Goal: Task Accomplishment & Management: Manage account settings

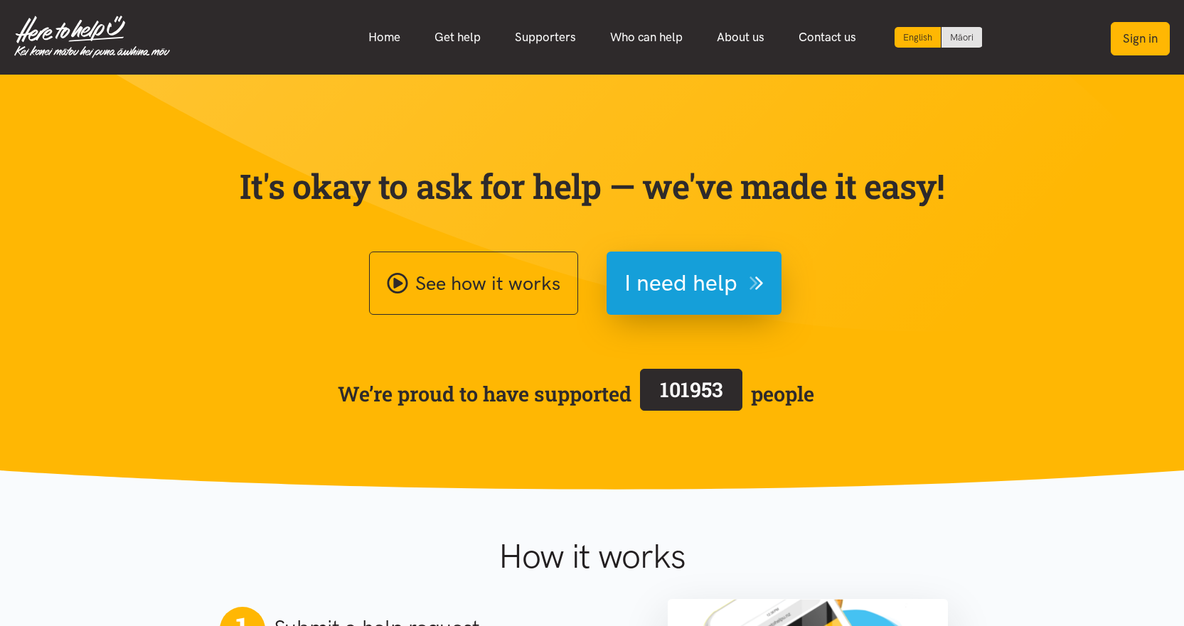
click at [1128, 37] on button "Sign in" at bounding box center [1140, 38] width 59 height 33
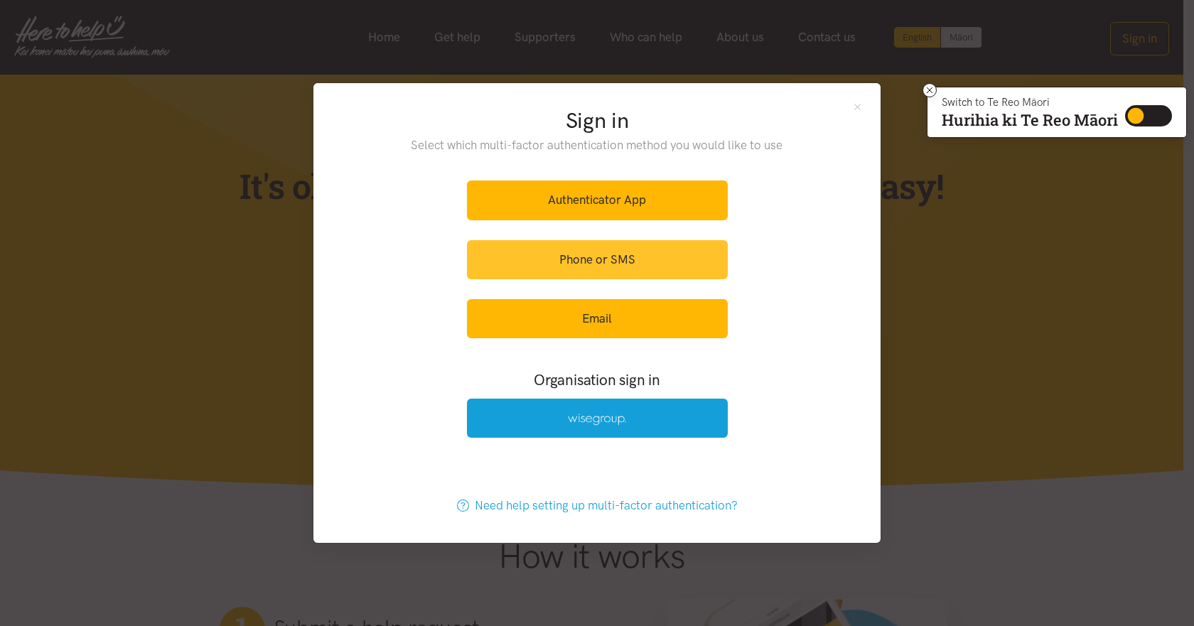
click at [608, 252] on link "Phone or SMS" at bounding box center [597, 259] width 261 height 39
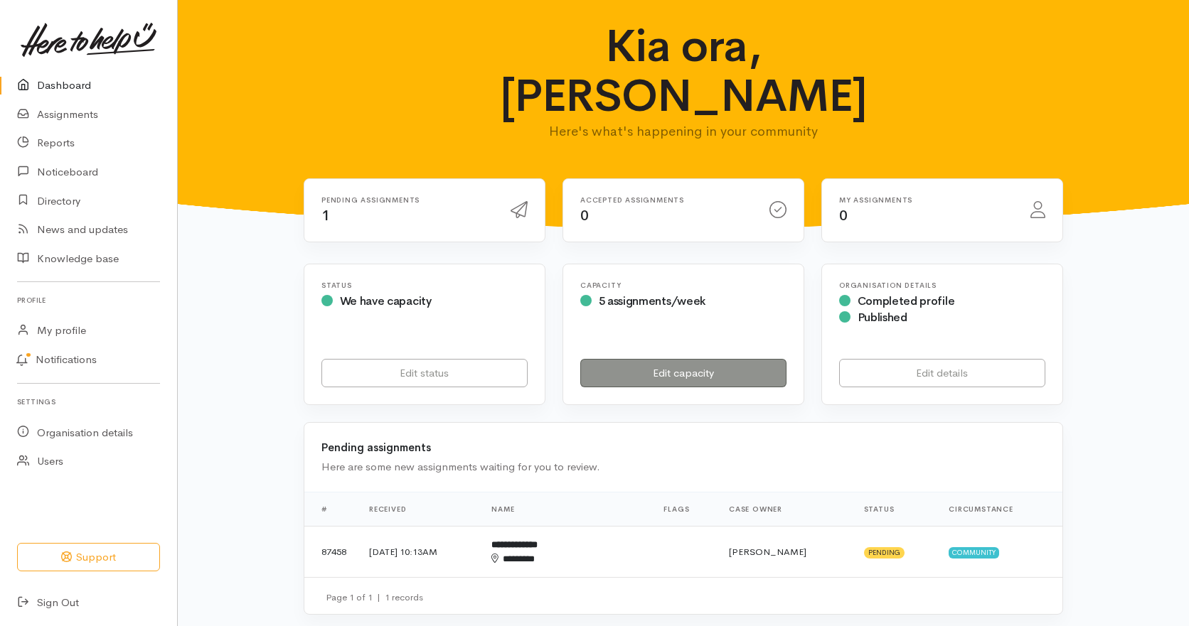
scroll to position [142, 0]
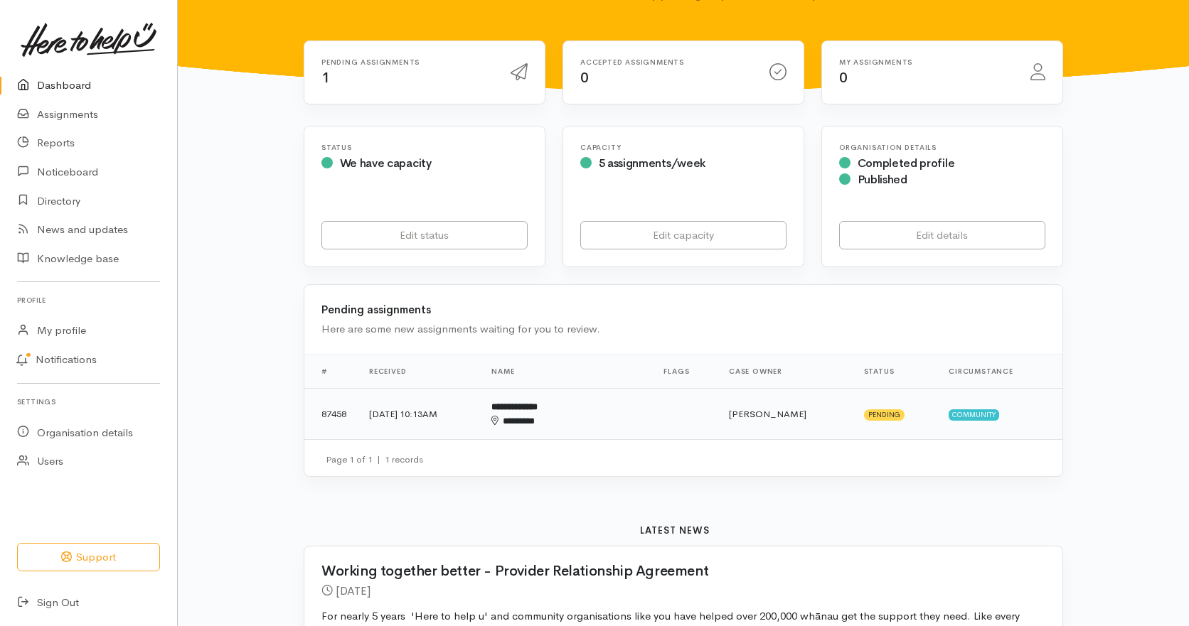
click at [538, 402] on b "**********" at bounding box center [514, 406] width 46 height 9
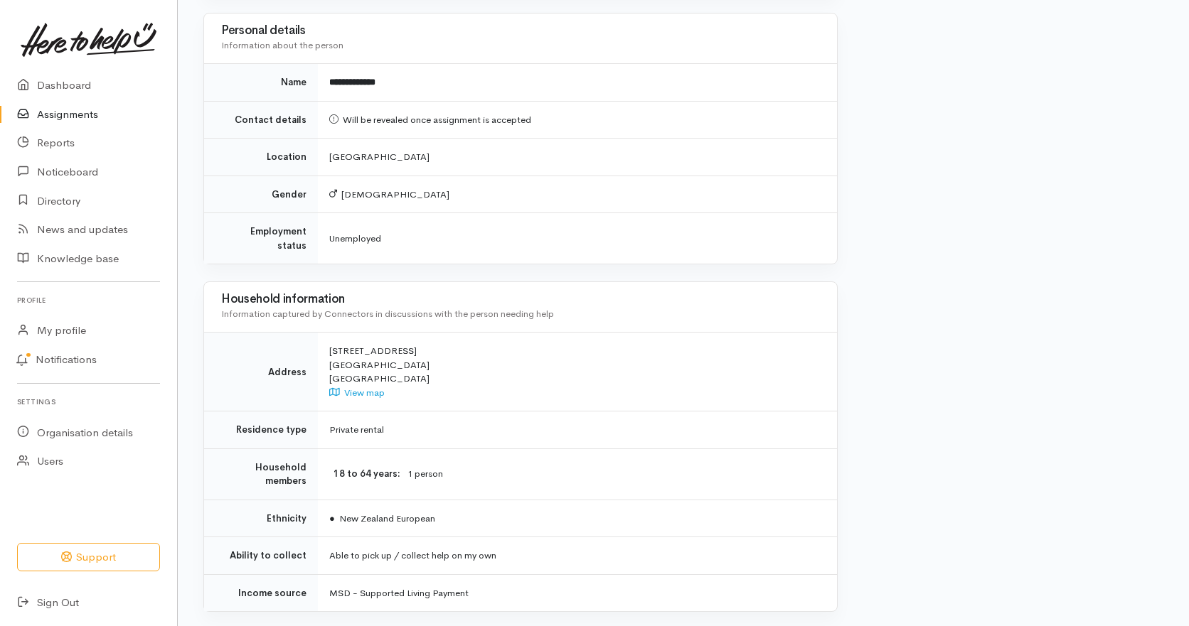
scroll to position [765, 0]
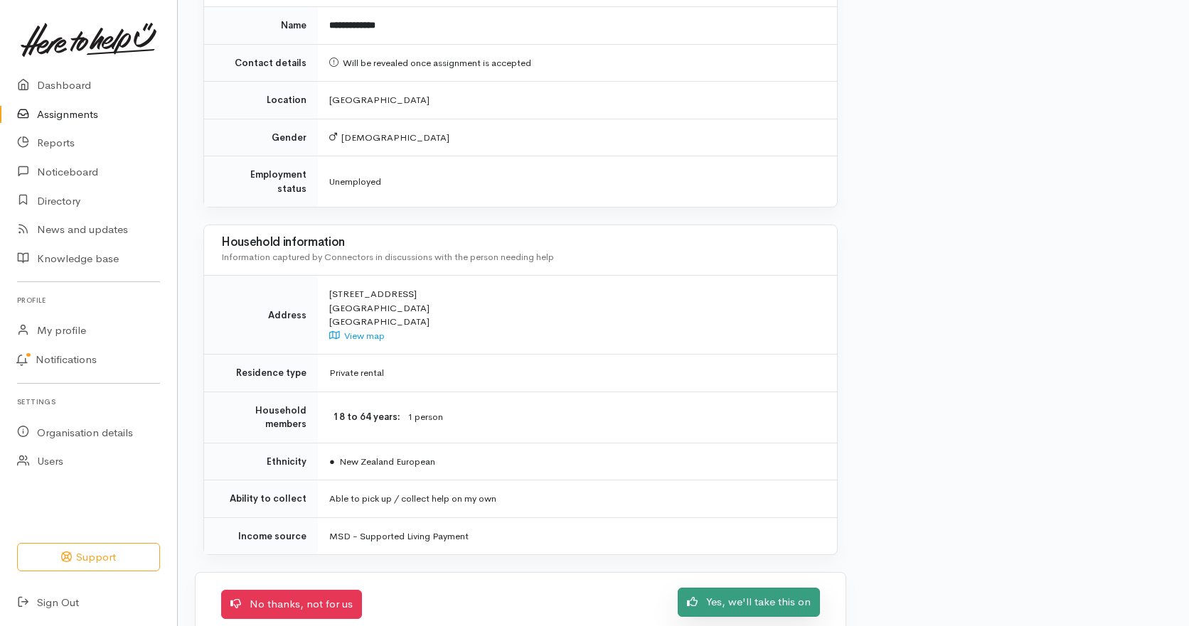
drag, startPoint x: 764, startPoint y: 573, endPoint x: 771, endPoint y: 560, distance: 14.6
click at [764, 588] on link "Yes, we'll take this on" at bounding box center [749, 602] width 142 height 29
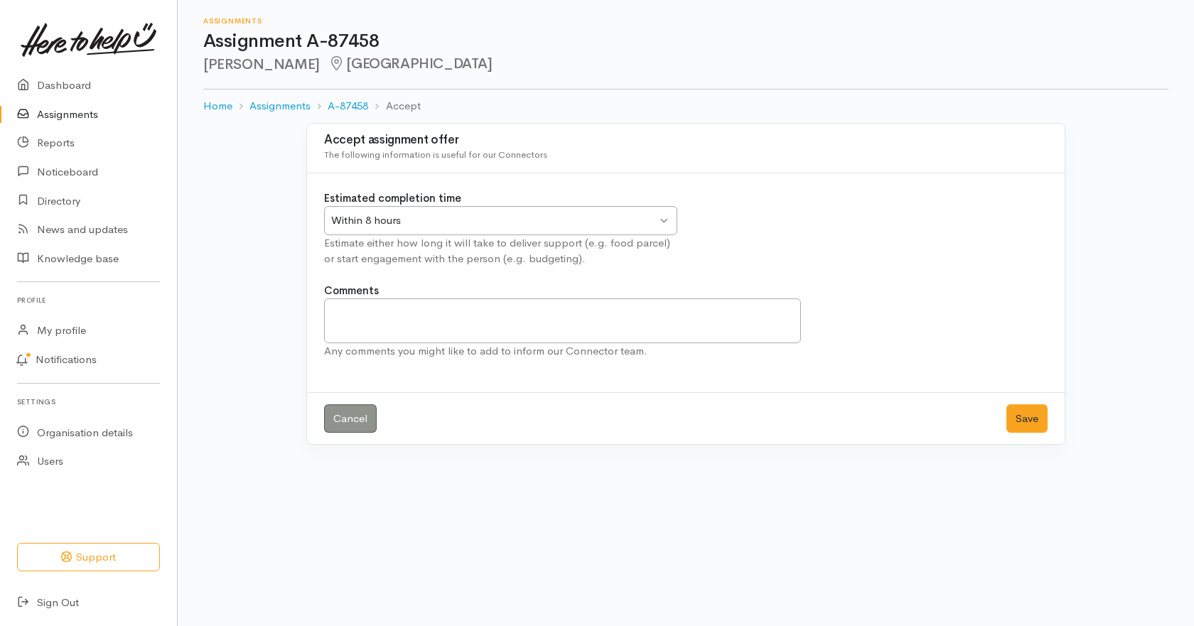
click at [417, 222] on div "Within 8 hours" at bounding box center [494, 221] width 326 height 16
click at [1001, 410] on div "Cancel Save" at bounding box center [686, 418] width 758 height 53
click at [1022, 419] on button "Save" at bounding box center [1027, 419] width 41 height 29
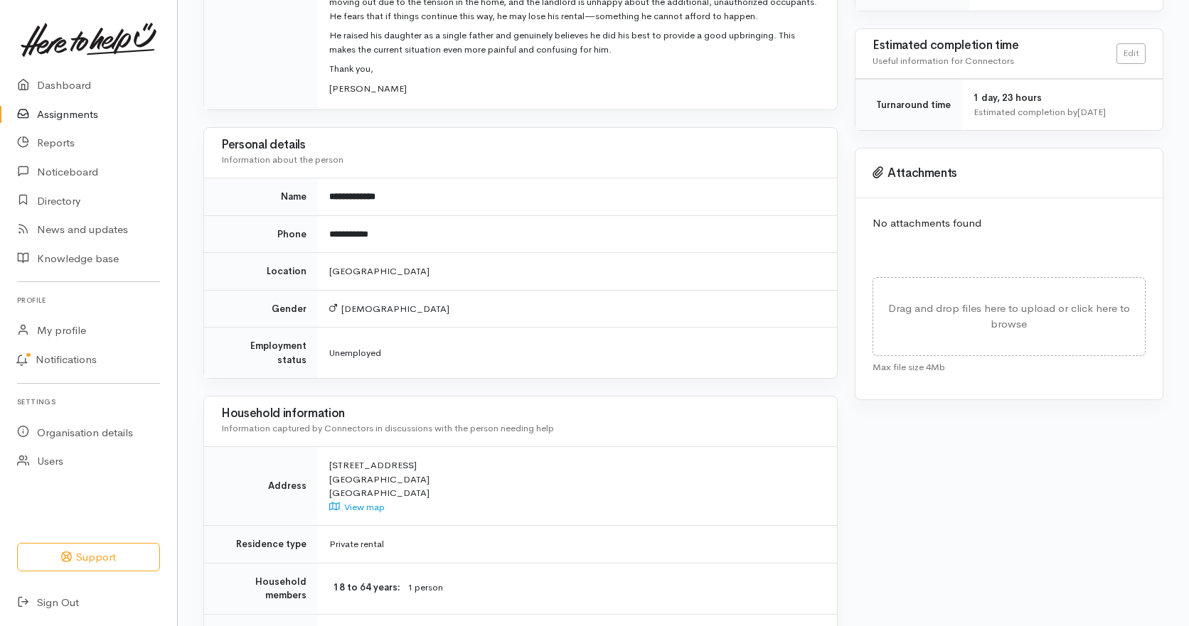
scroll to position [427, 0]
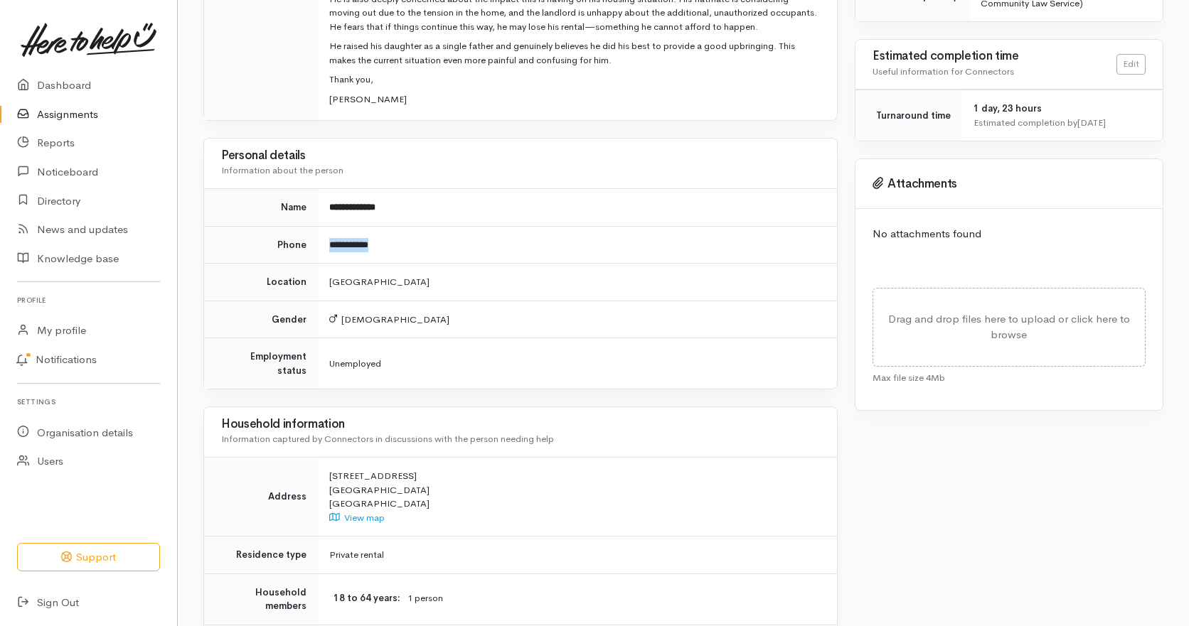
drag, startPoint x: 414, startPoint y: 233, endPoint x: 327, endPoint y: 234, distance: 86.7
click at [328, 234] on td "**********" at bounding box center [577, 245] width 519 height 38
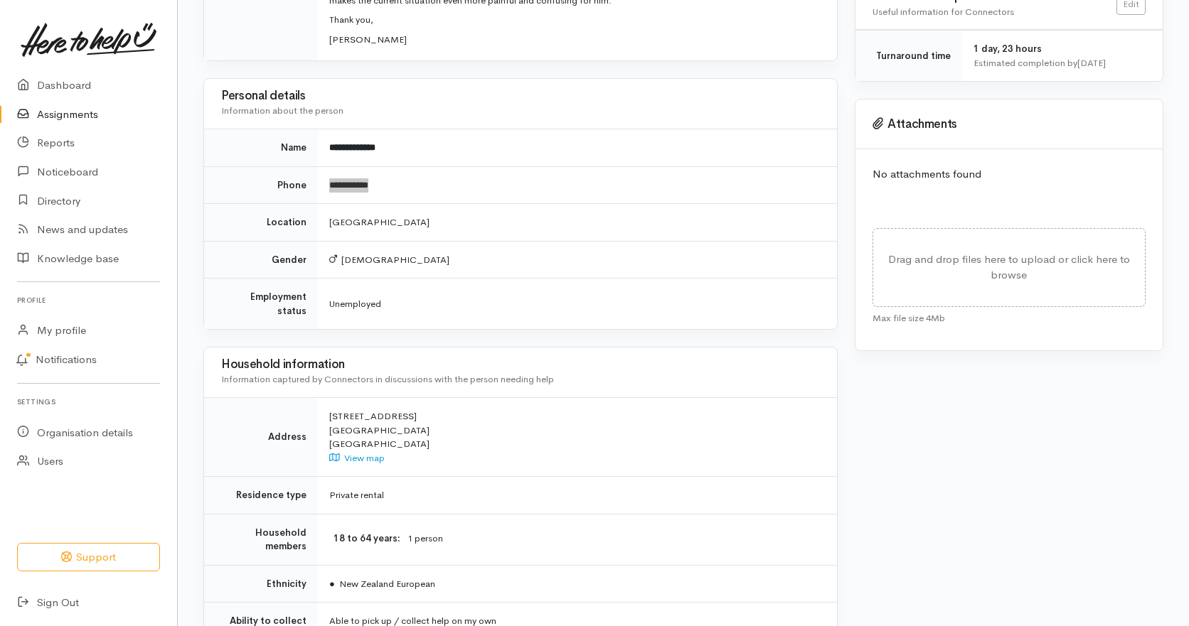
scroll to position [569, 0]
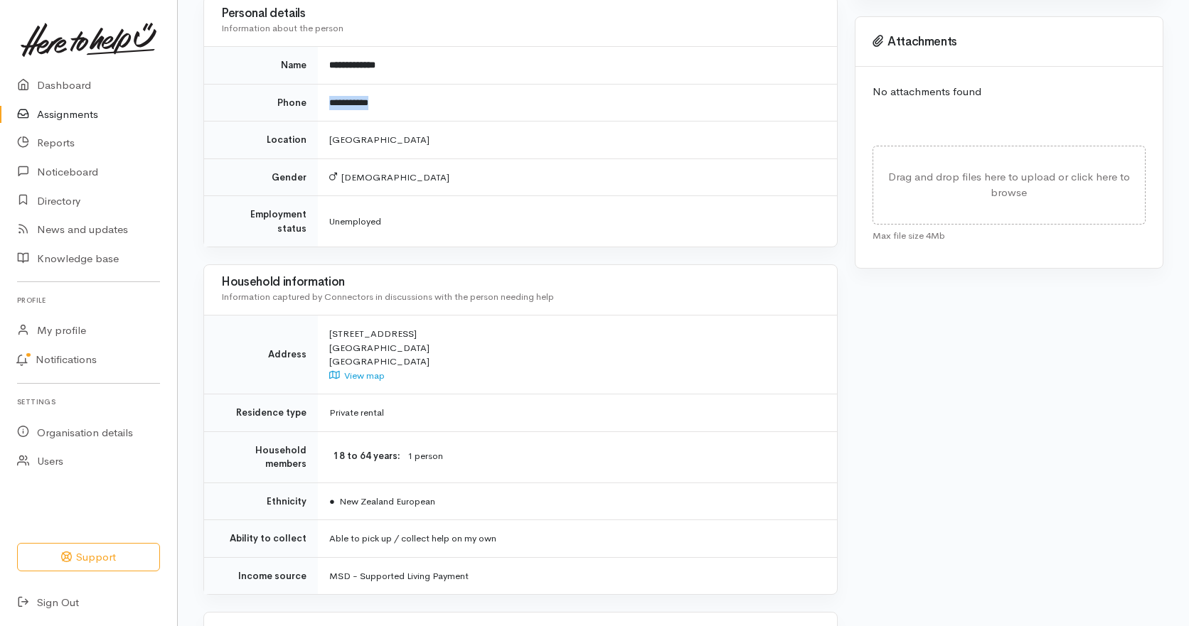
drag, startPoint x: 328, startPoint y: 305, endPoint x: 407, endPoint y: 303, distance: 78.2
click at [407, 316] on td "3 Dover Place Mount Maunganui New Zealand View map" at bounding box center [577, 355] width 519 height 79
copy div "3 Dover Place"
click at [513, 520] on td "Able to pick up / collect help on my own" at bounding box center [577, 539] width 519 height 38
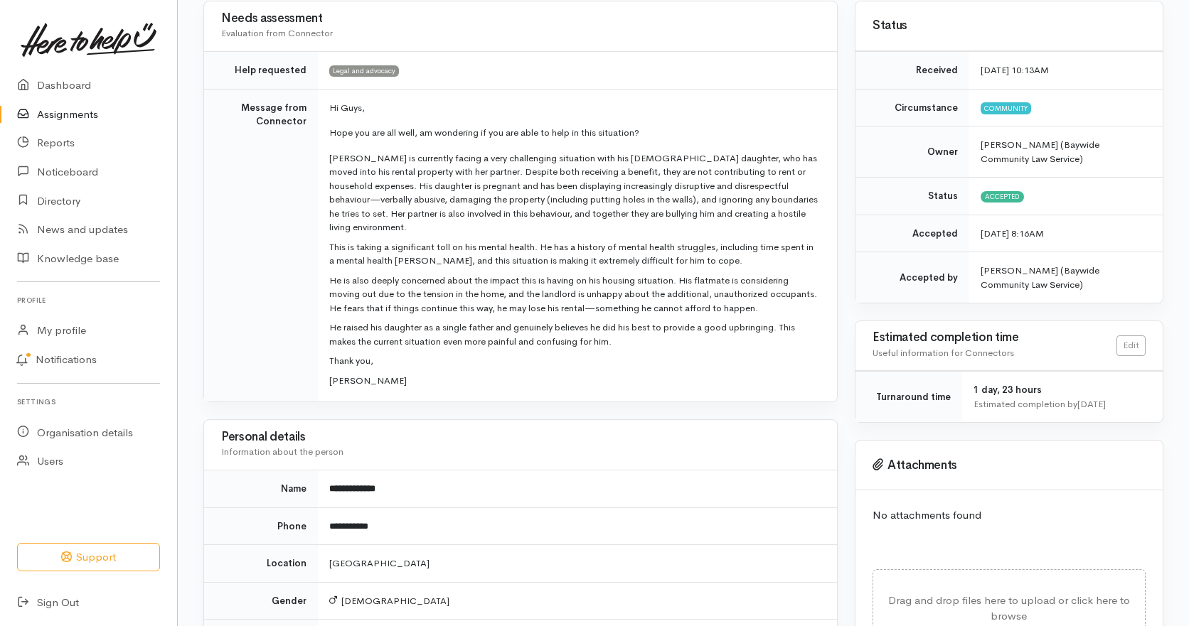
scroll to position [0, 0]
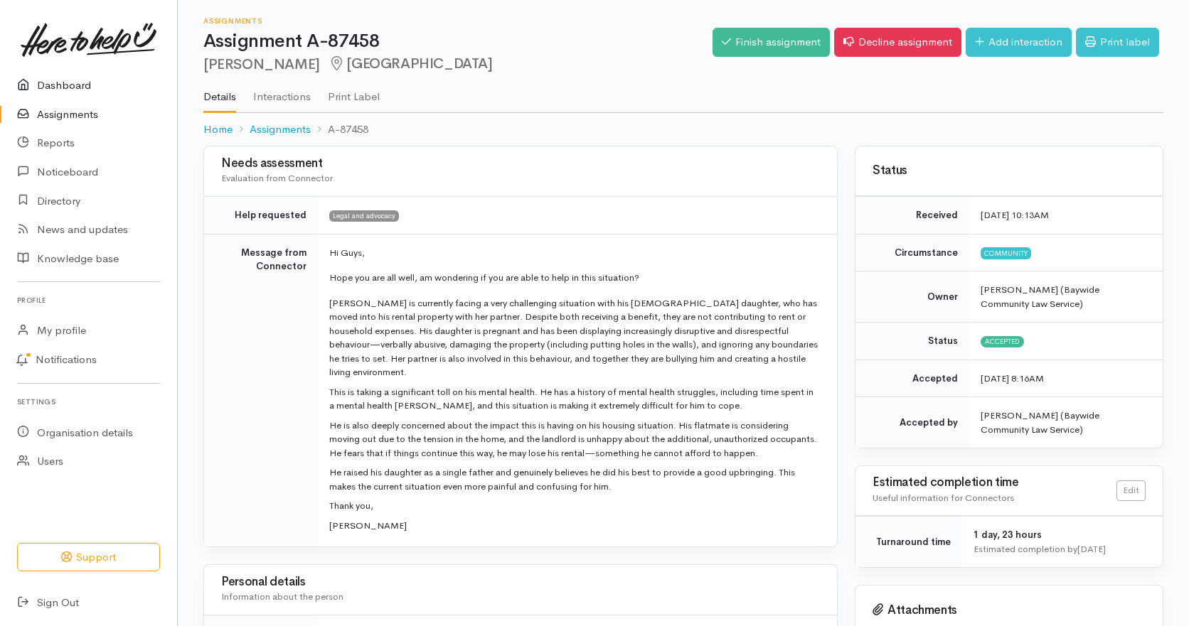
drag, startPoint x: 59, startPoint y: 87, endPoint x: 66, endPoint y: 92, distance: 8.3
click at [60, 87] on link "Dashboard" at bounding box center [88, 85] width 177 height 29
click at [81, 107] on link "Assignments" at bounding box center [88, 114] width 177 height 29
